Goal: Find specific page/section: Find specific page/section

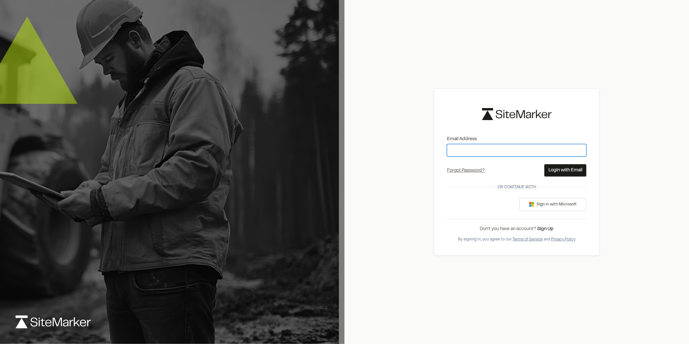
click at [458, 148] on input "Email Address" at bounding box center [516, 150] width 139 height 12
type input "**********"
click at [575, 169] on button "Login with Email" at bounding box center [565, 170] width 42 height 12
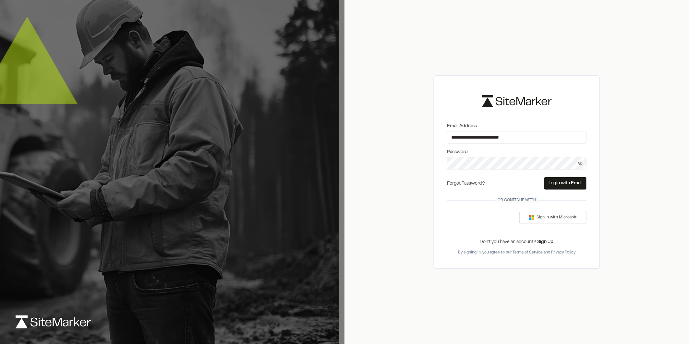
click at [567, 182] on button "Login with Email" at bounding box center [565, 183] width 42 height 12
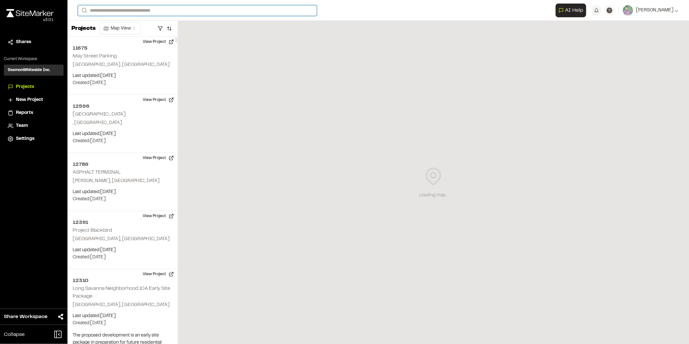
click at [108, 10] on input "Search" at bounding box center [197, 10] width 239 height 11
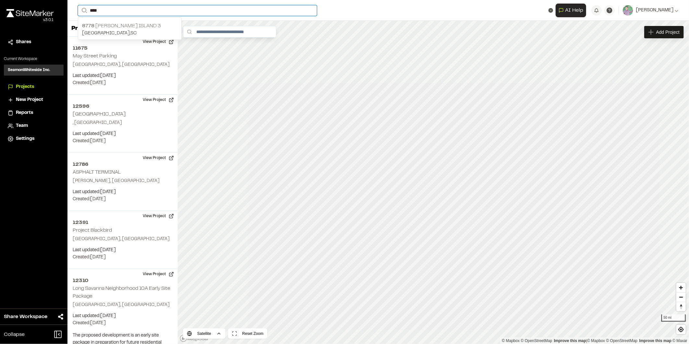
type input "****"
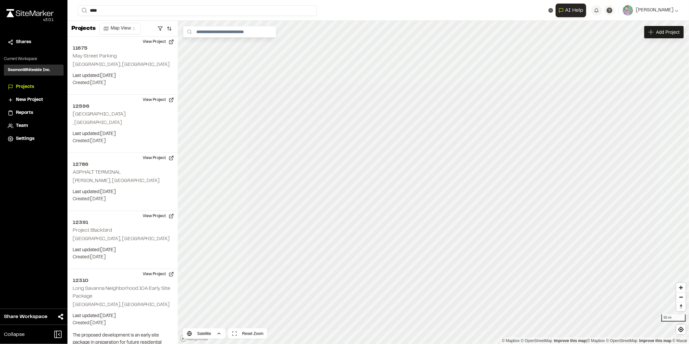
click at [114, 24] on p "8778 [PERSON_NAME][GEOGRAPHIC_DATA] 3" at bounding box center [129, 26] width 95 height 8
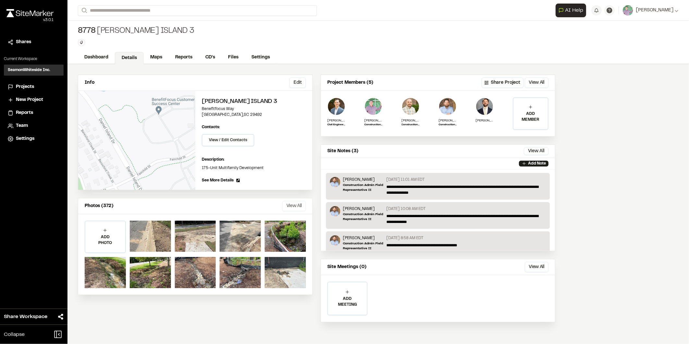
click at [294, 205] on button "View All" at bounding box center [294, 206] width 24 height 10
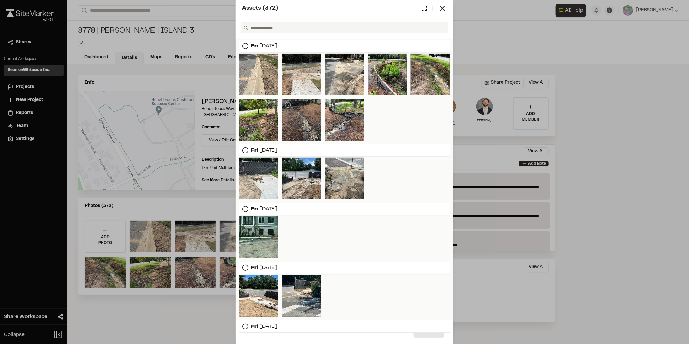
click at [291, 122] on div at bounding box center [301, 120] width 39 height 42
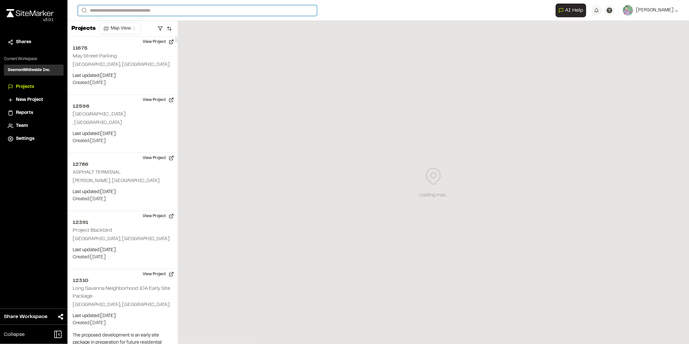
click at [98, 7] on input "Search" at bounding box center [197, 10] width 239 height 11
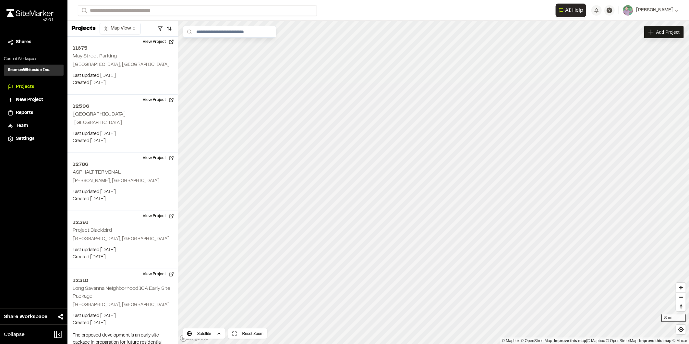
click at [91, 36] on p "8778 [PERSON_NAME][GEOGRAPHIC_DATA] 3" at bounding box center [179, 35] width 194 height 8
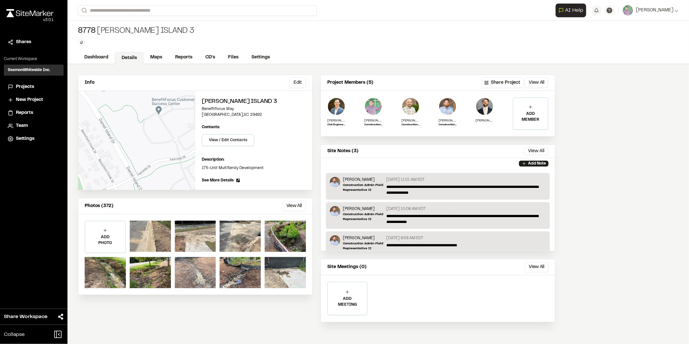
click at [193, 271] on div at bounding box center [195, 272] width 41 height 31
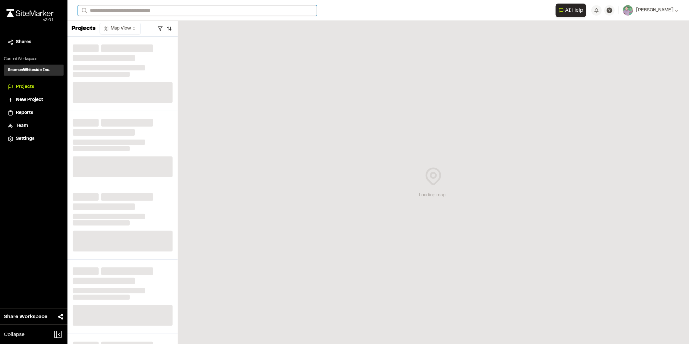
click at [95, 6] on input "Search" at bounding box center [197, 10] width 239 height 11
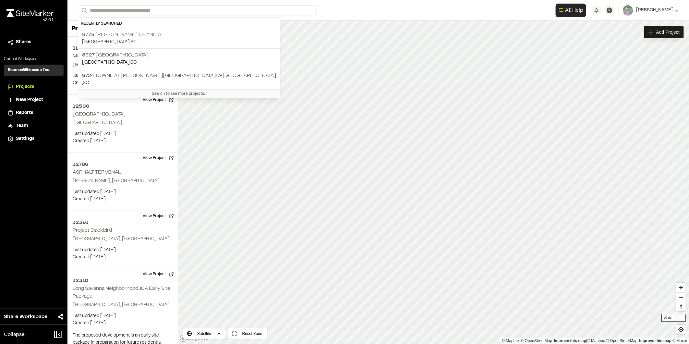
click at [91, 37] on p "8778 [PERSON_NAME][GEOGRAPHIC_DATA] 3" at bounding box center [179, 35] width 194 height 8
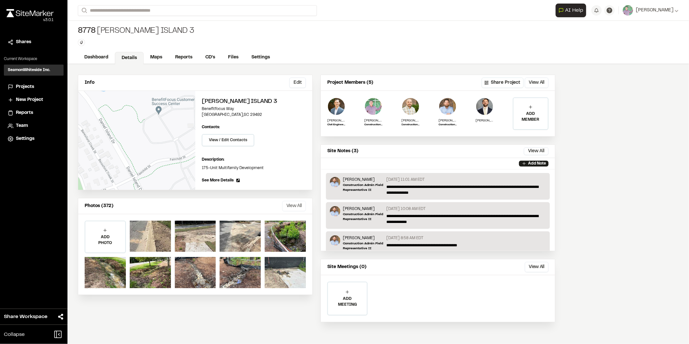
click at [290, 207] on button "View All" at bounding box center [294, 206] width 24 height 10
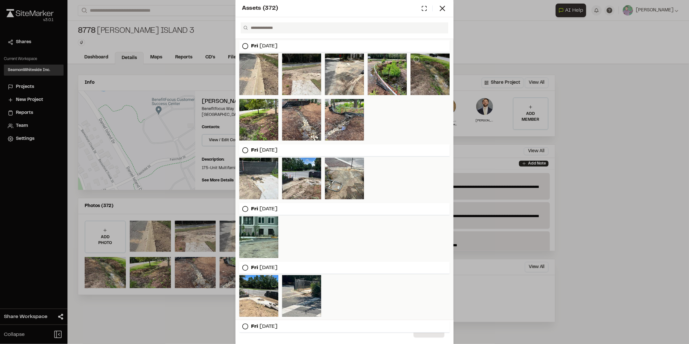
click at [415, 74] on div at bounding box center [430, 75] width 39 height 42
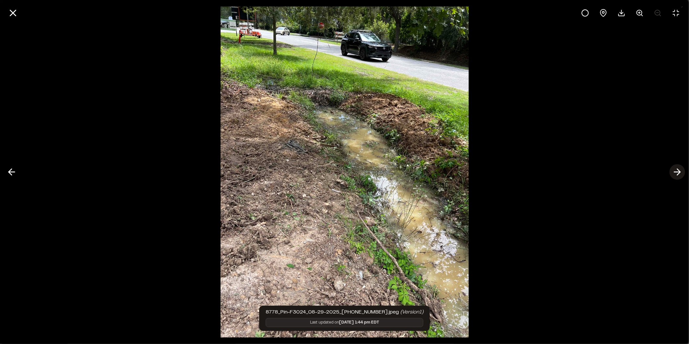
click at [675, 170] on icon at bounding box center [677, 171] width 10 height 11
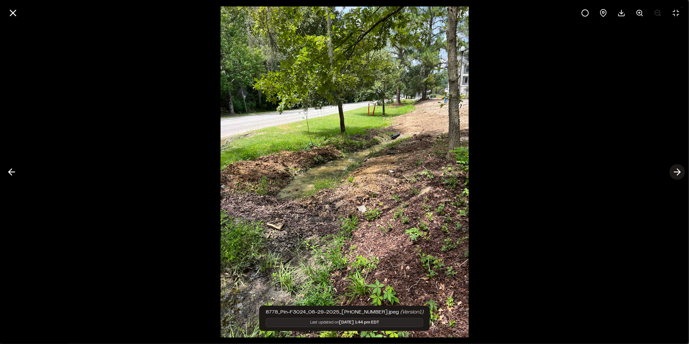
click at [679, 173] on icon at bounding box center [677, 171] width 10 height 11
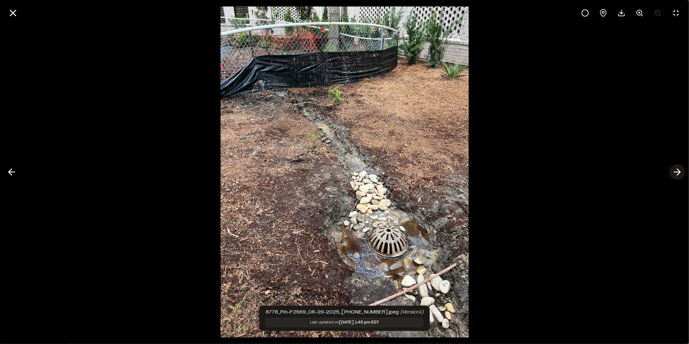
click at [679, 173] on polyline at bounding box center [678, 172] width 3 height 6
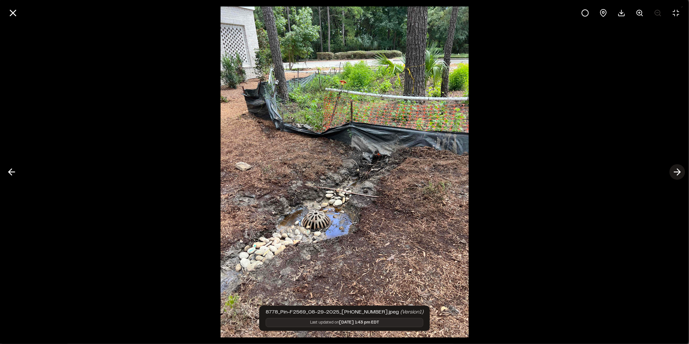
click at [679, 173] on icon at bounding box center [677, 171] width 10 height 11
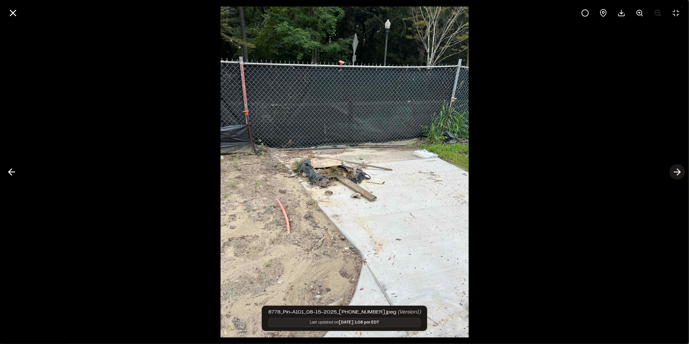
click at [679, 173] on icon at bounding box center [677, 171] width 10 height 11
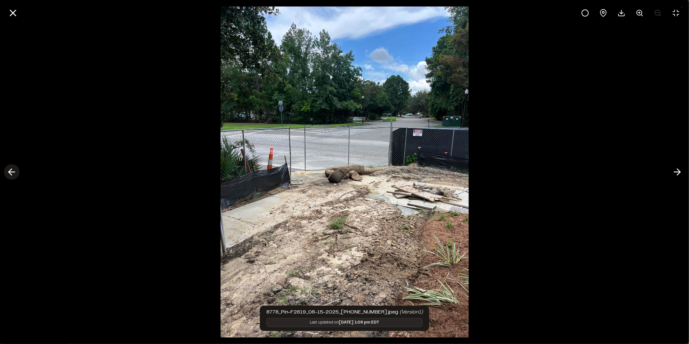
click at [12, 173] on icon at bounding box center [11, 171] width 10 height 11
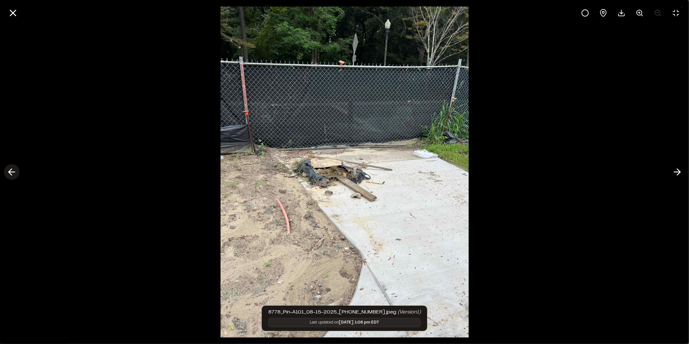
click at [12, 173] on icon at bounding box center [11, 171] width 10 height 11
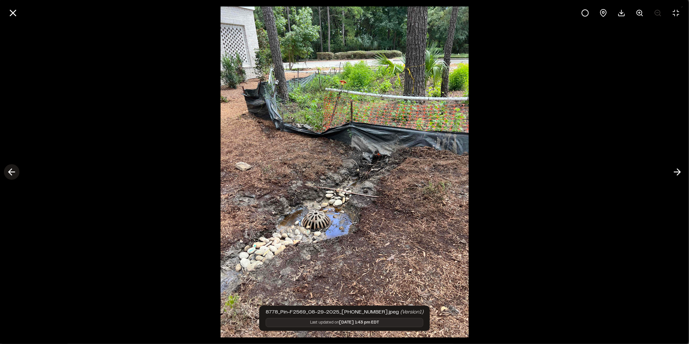
click at [12, 173] on icon at bounding box center [11, 171] width 10 height 11
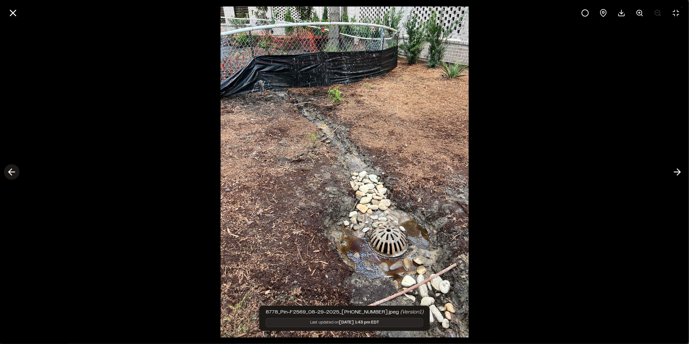
click at [12, 173] on icon at bounding box center [11, 171] width 10 height 11
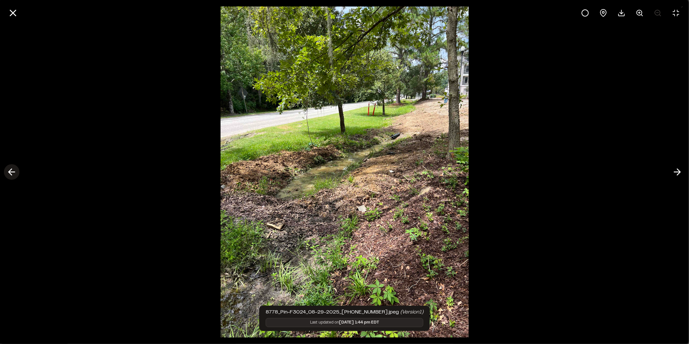
click at [12, 173] on icon at bounding box center [11, 171] width 10 height 11
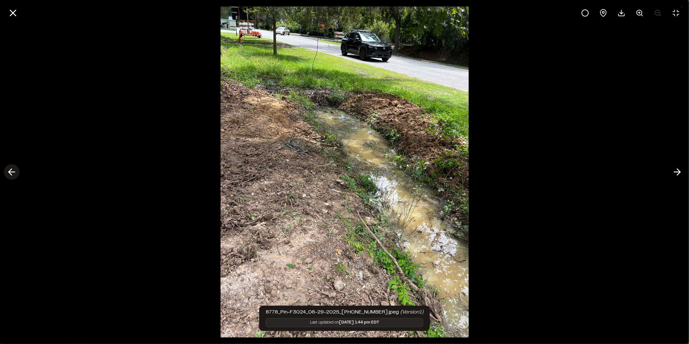
click at [12, 173] on icon at bounding box center [11, 171] width 10 height 11
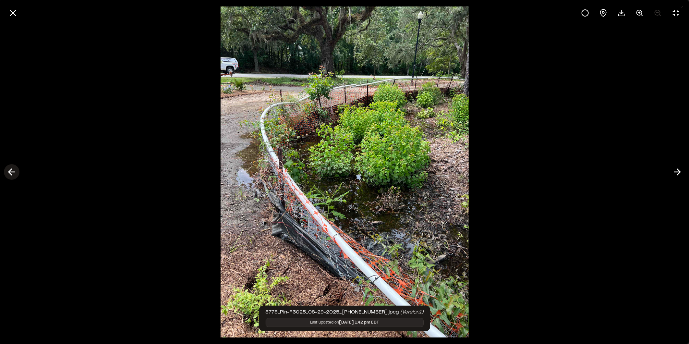
click at [11, 171] on icon at bounding box center [11, 171] width 10 height 11
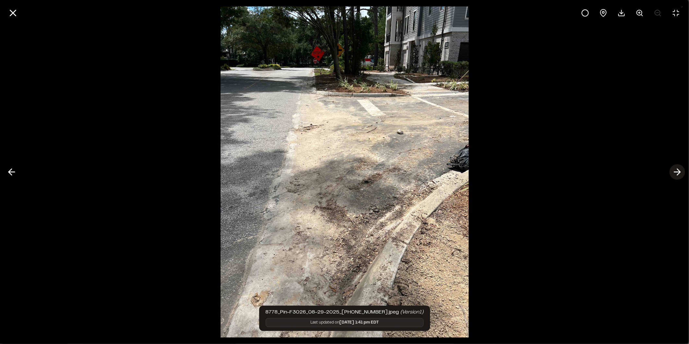
click at [678, 170] on polyline at bounding box center [678, 172] width 3 height 6
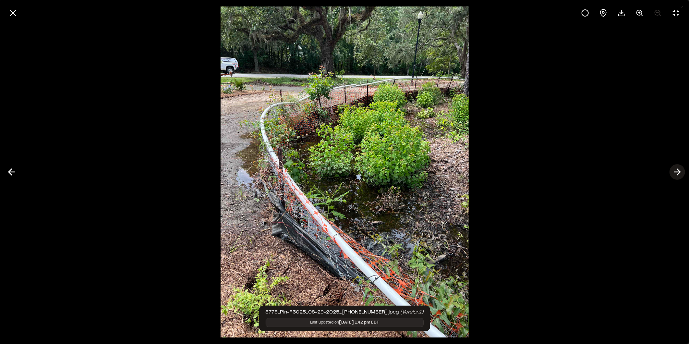
click at [678, 171] on icon at bounding box center [677, 171] width 10 height 11
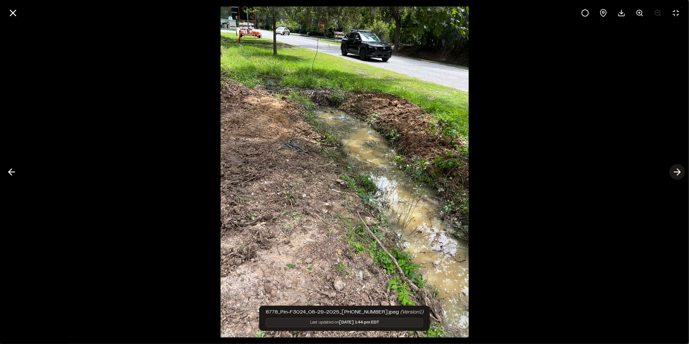
click at [676, 170] on icon at bounding box center [677, 171] width 10 height 11
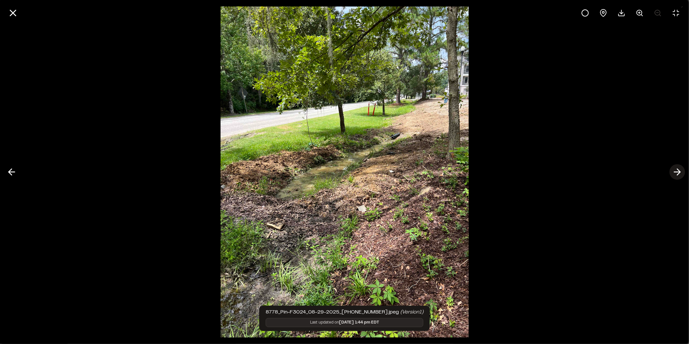
click at [676, 170] on icon at bounding box center [677, 171] width 10 height 11
